Goal: Information Seeking & Learning: Learn about a topic

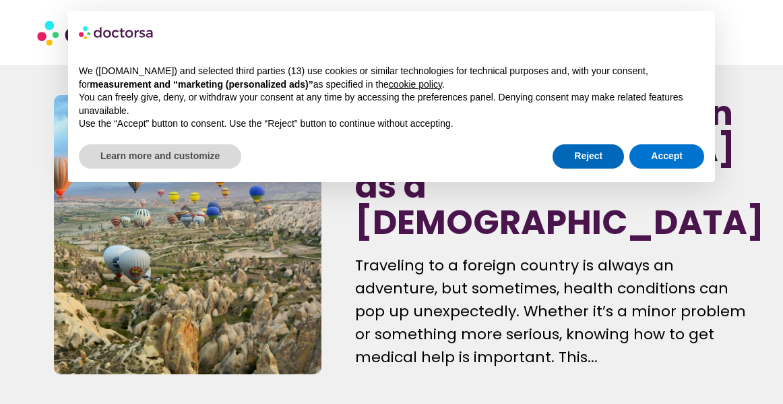
scroll to position [270, 0]
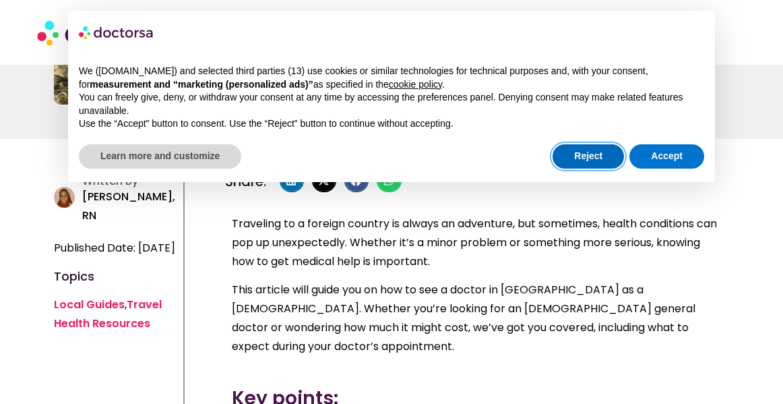
click at [584, 155] on button "Reject" at bounding box center [588, 156] width 71 height 24
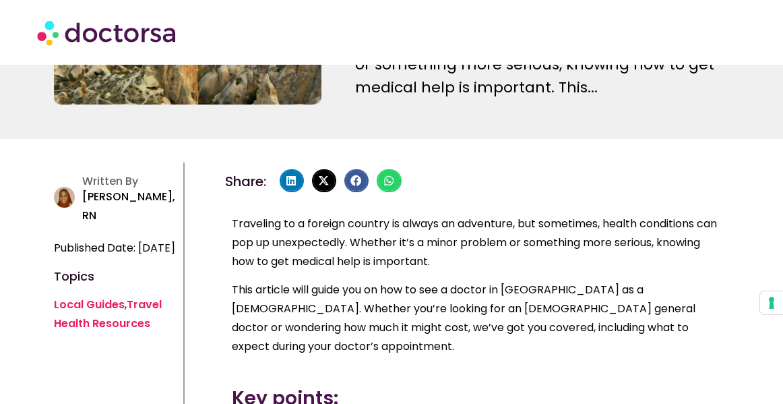
click at [603, 280] on p "This article will guide you on how to see a doctor in Turkey as a foreigner. Wh…" at bounding box center [477, 317] width 491 height 75
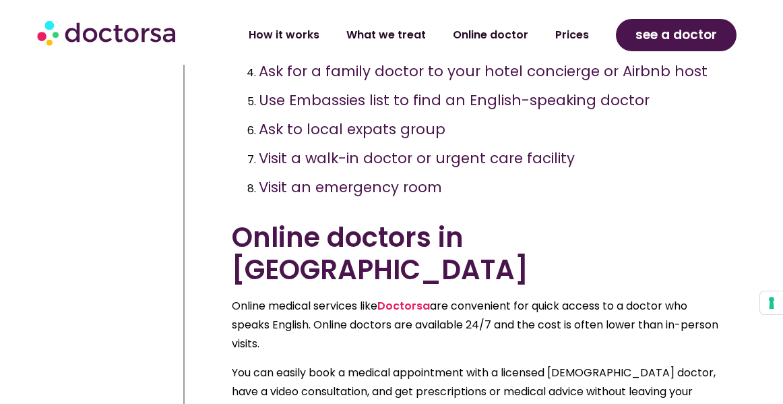
scroll to position [1537, 0]
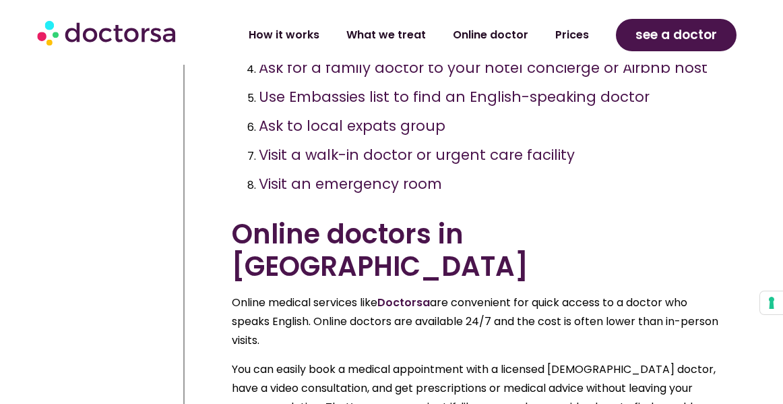
click at [414, 295] on link "Doctorsa" at bounding box center [403, 303] width 53 height 16
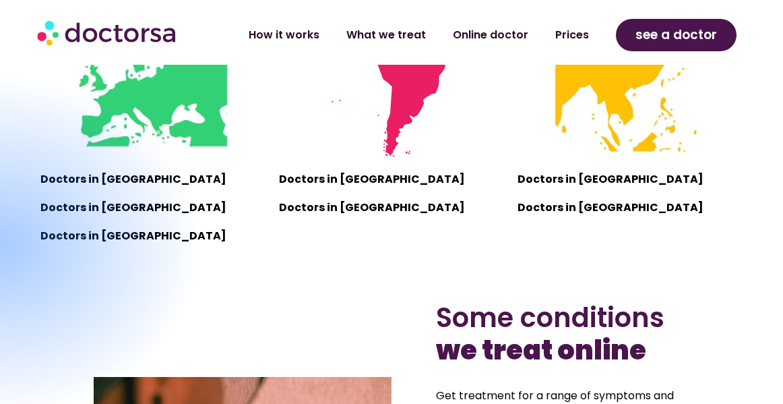
scroll to position [1051, 0]
